Goal: Register for event/course

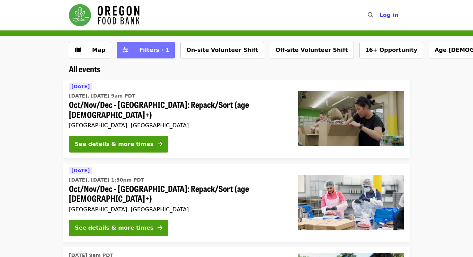
click at [134, 53] on span "Filters · 1" at bounding box center [150, 50] width 37 height 8
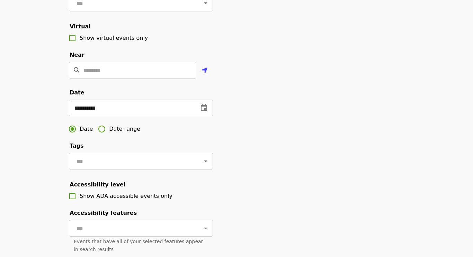
scroll to position [134, 0]
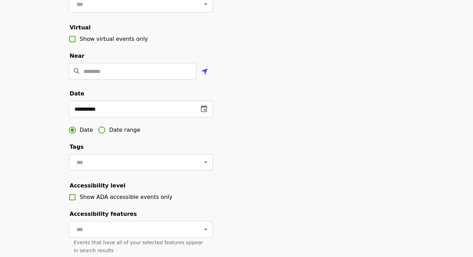
click at [199, 166] on div at bounding box center [201, 163] width 18 height 10
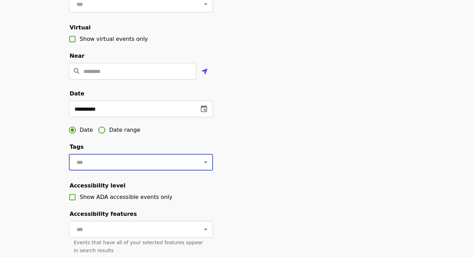
click at [203, 164] on icon "Open" at bounding box center [206, 162] width 8 height 8
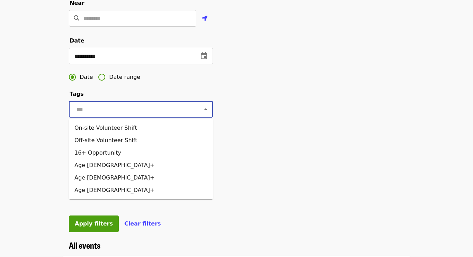
scroll to position [189, 0]
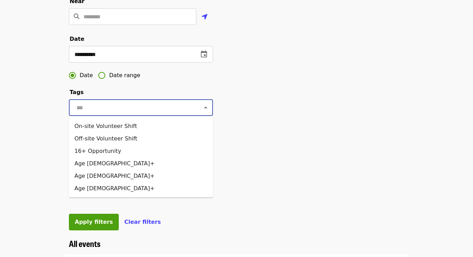
click at [229, 106] on div "**********" at bounding box center [236, 46] width 346 height 386
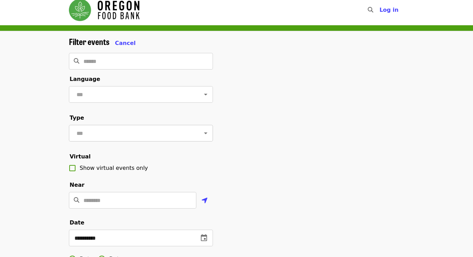
scroll to position [5, 0]
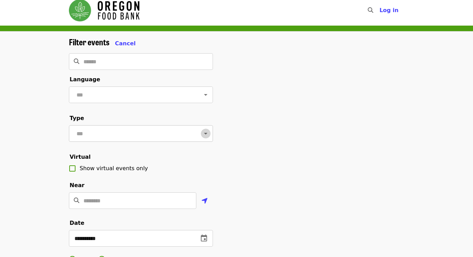
click at [210, 138] on icon "Open" at bounding box center [206, 134] width 8 height 8
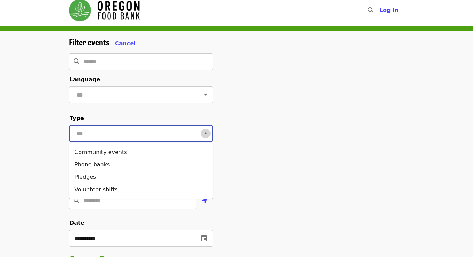
click at [210, 138] on icon "Close" at bounding box center [206, 134] width 8 height 8
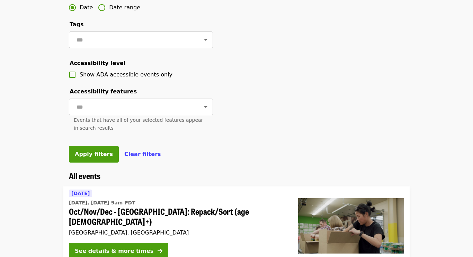
scroll to position [294, 0]
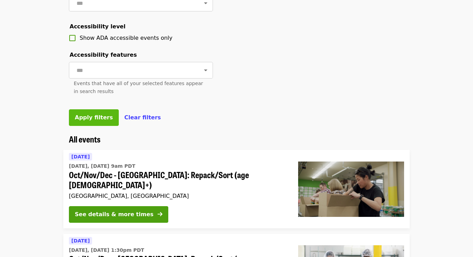
click at [94, 120] on span "Apply filters" at bounding box center [94, 117] width 38 height 7
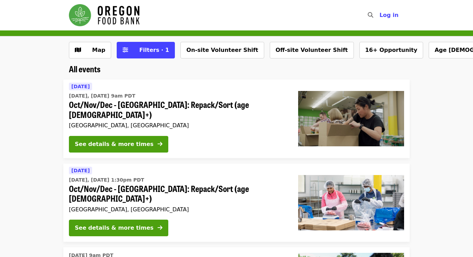
scroll to position [6, 0]
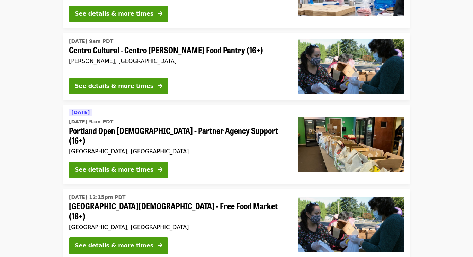
click at [456, 45] on li "[DATE] 9am PDT Centro Cultural - Centro [PERSON_NAME] Food Pantry (16+) [PERSON…" at bounding box center [236, 66] width 473 height 67
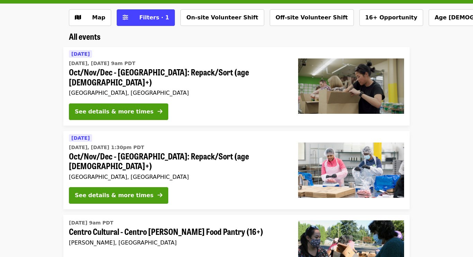
scroll to position [30, 0]
